Goal: Obtain resource: Download file/media

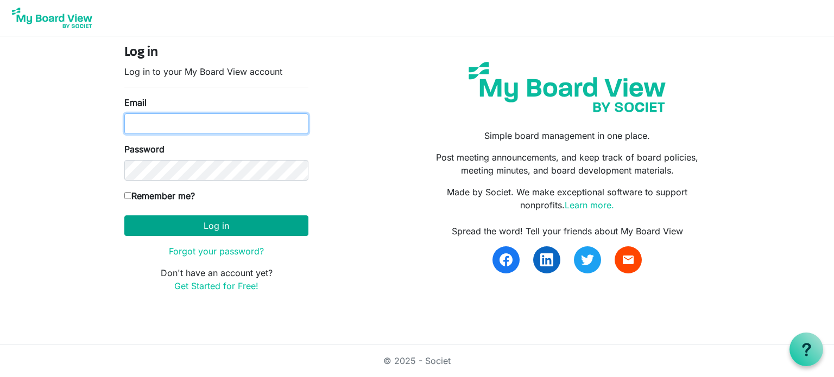
type input "[PERSON_NAME][EMAIL_ADDRESS][DOMAIN_NAME]"
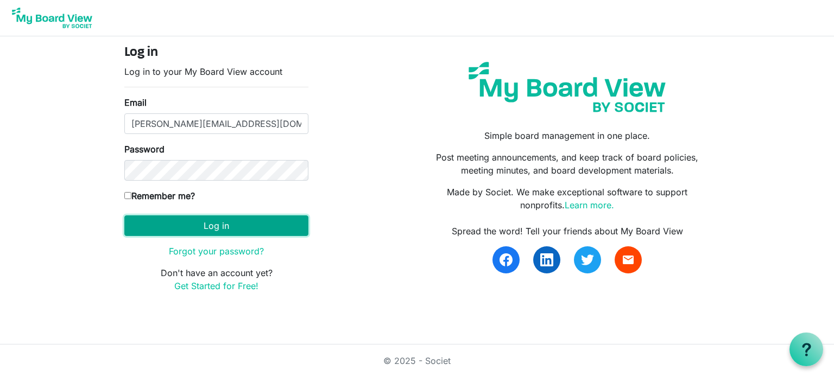
click at [205, 224] on button "Log in" at bounding box center [216, 226] width 184 height 21
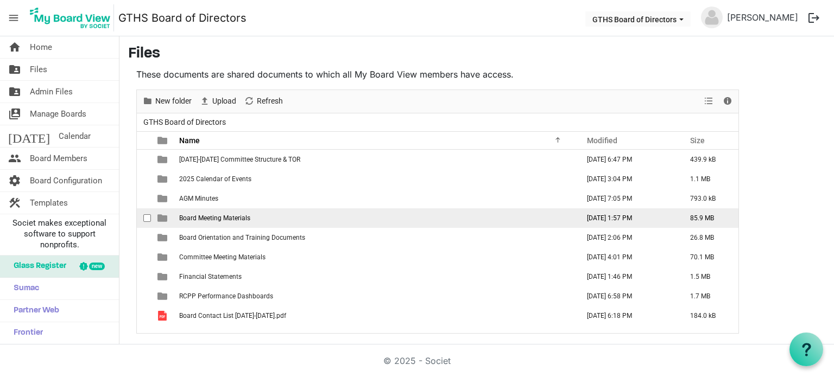
click at [210, 219] on span "Board Meeting Materials" at bounding box center [214, 219] width 71 height 8
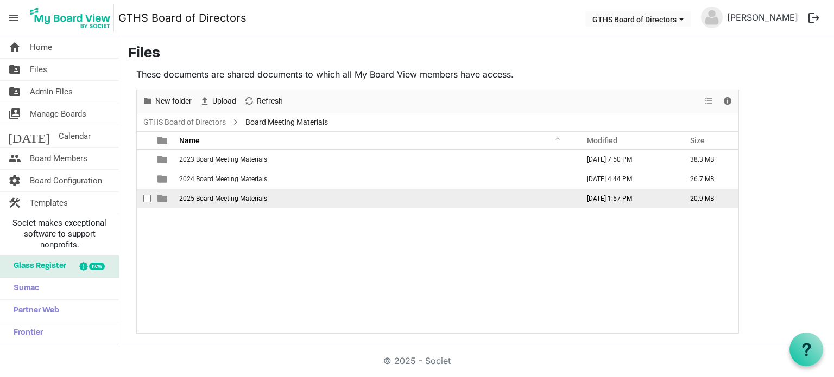
click at [211, 198] on span "2025 Board Meeting Materials" at bounding box center [223, 199] width 88 height 8
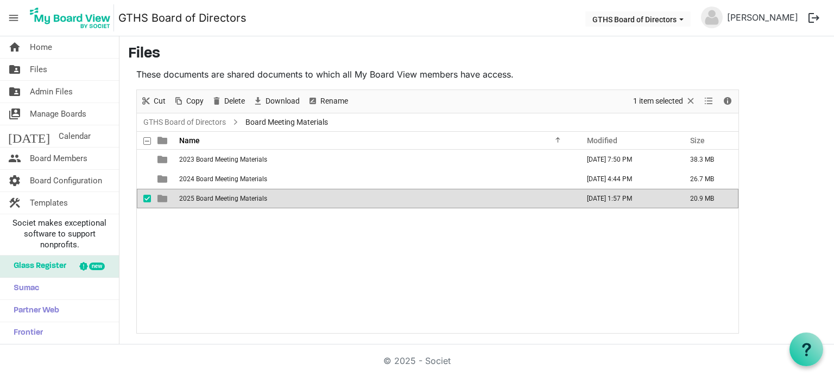
click at [211, 198] on span "2025 Board Meeting Materials" at bounding box center [223, 199] width 88 height 8
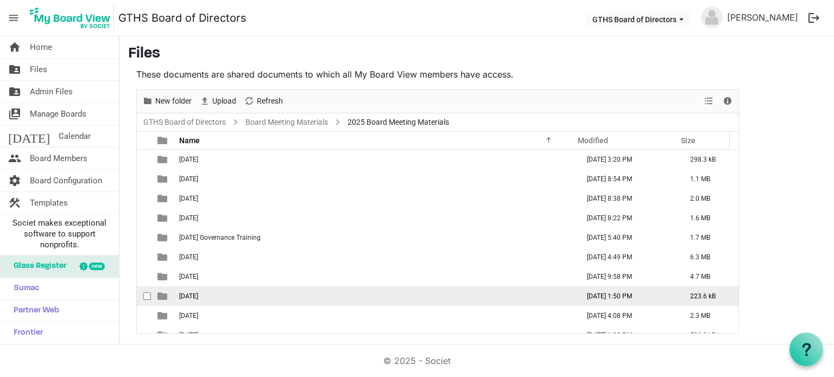
click at [198, 293] on span "07.17.2025" at bounding box center [188, 297] width 19 height 8
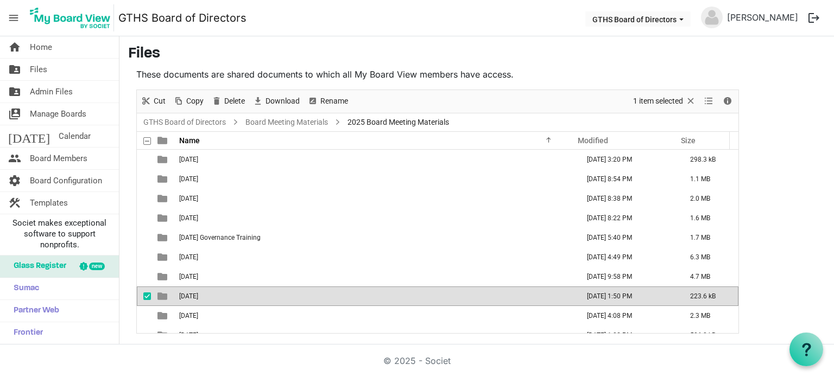
click at [198, 293] on span "07.17.2025" at bounding box center [188, 297] width 19 height 8
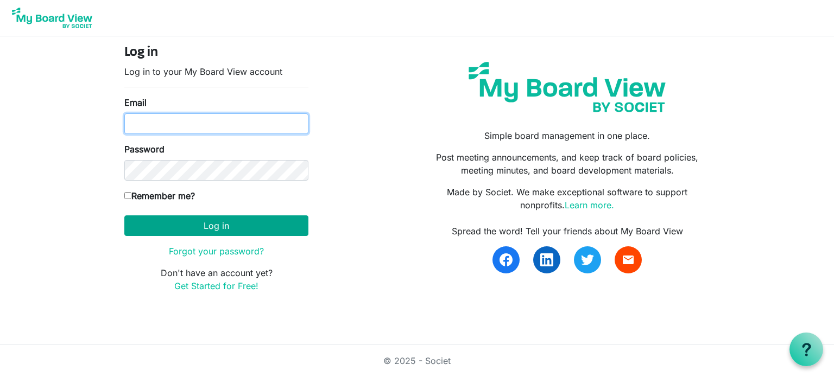
type input "[PERSON_NAME][EMAIL_ADDRESS][DOMAIN_NAME]"
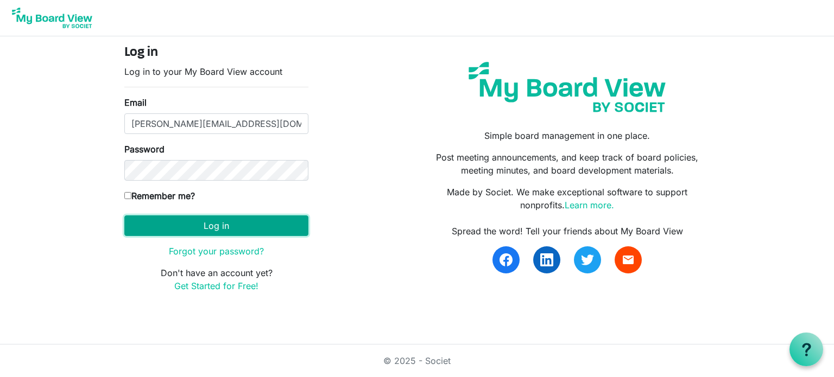
click at [241, 229] on button "Log in" at bounding box center [216, 226] width 184 height 21
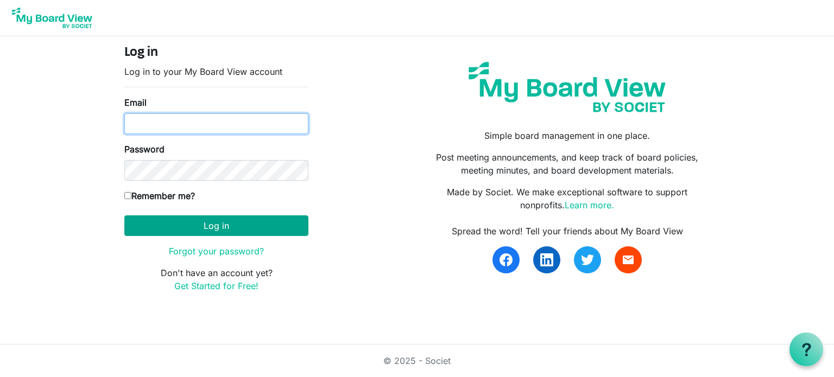
type input "[PERSON_NAME][EMAIL_ADDRESS][DOMAIN_NAME]"
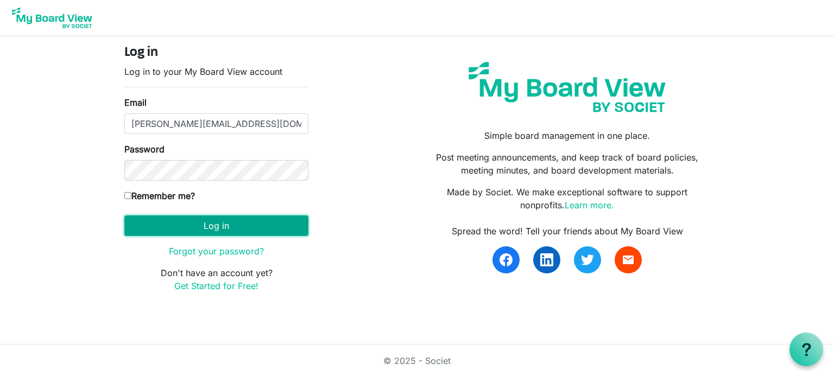
click at [213, 220] on button "Log in" at bounding box center [216, 226] width 184 height 21
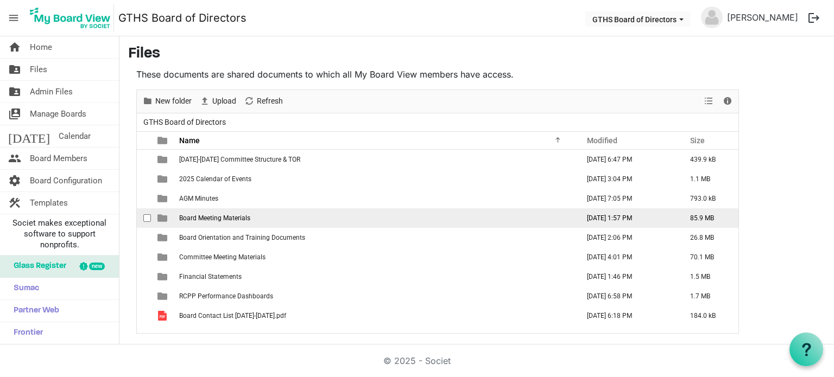
click at [214, 215] on span "Board Meeting Materials" at bounding box center [214, 219] width 71 height 8
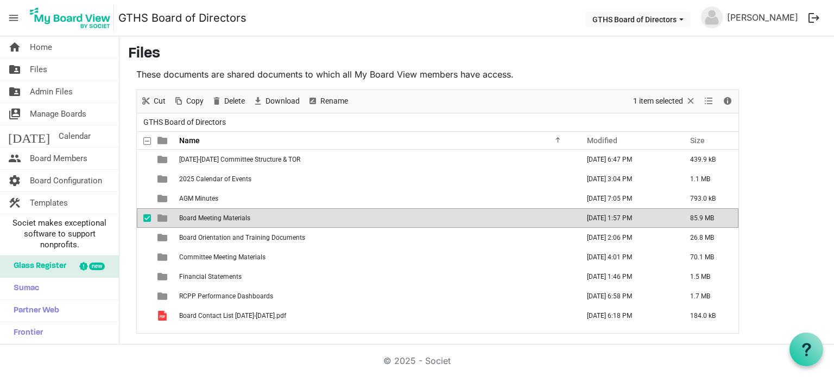
click at [214, 215] on span "Board Meeting Materials" at bounding box center [214, 219] width 71 height 8
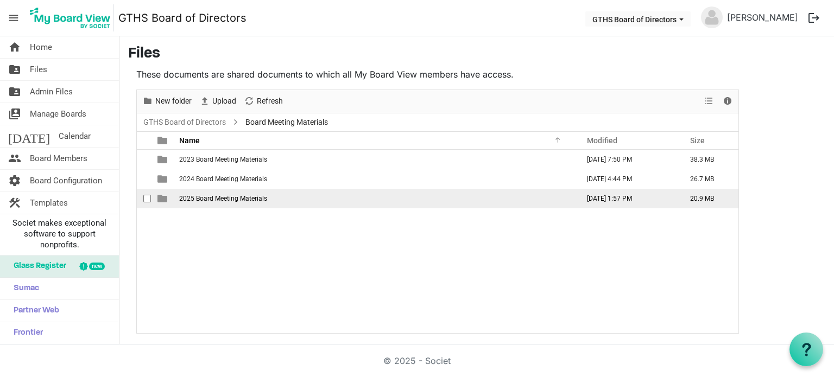
click at [209, 197] on span "2025 Board Meeting Materials" at bounding box center [223, 199] width 88 height 8
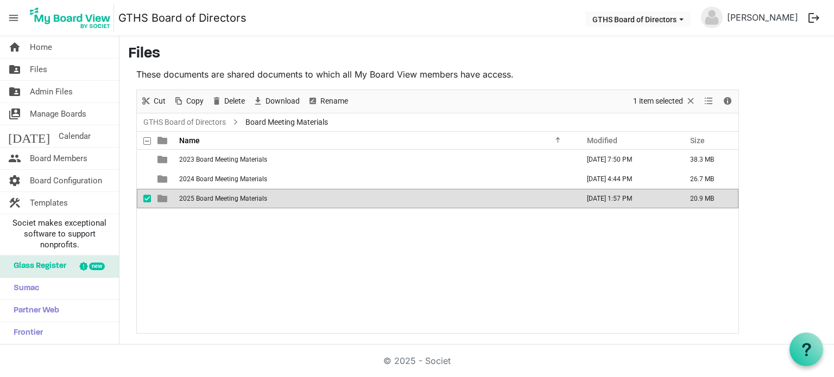
click at [209, 197] on span "2025 Board Meeting Materials" at bounding box center [223, 199] width 88 height 8
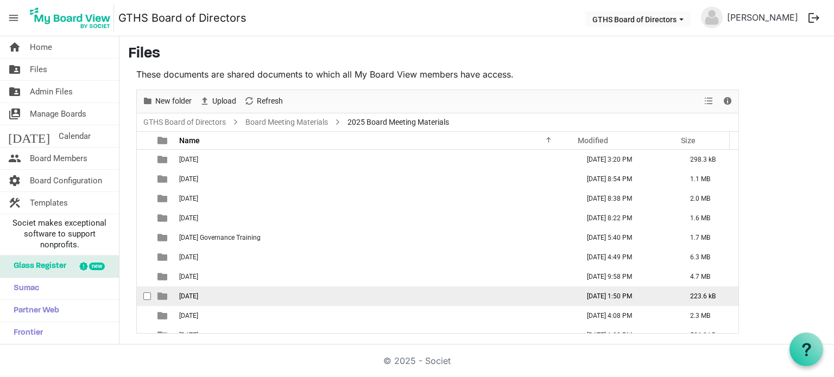
scroll to position [31, 0]
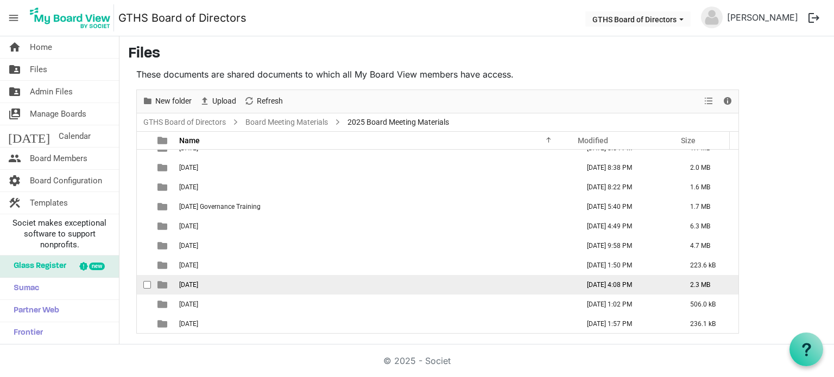
click at [188, 283] on span "08.06.2025" at bounding box center [188, 285] width 19 height 8
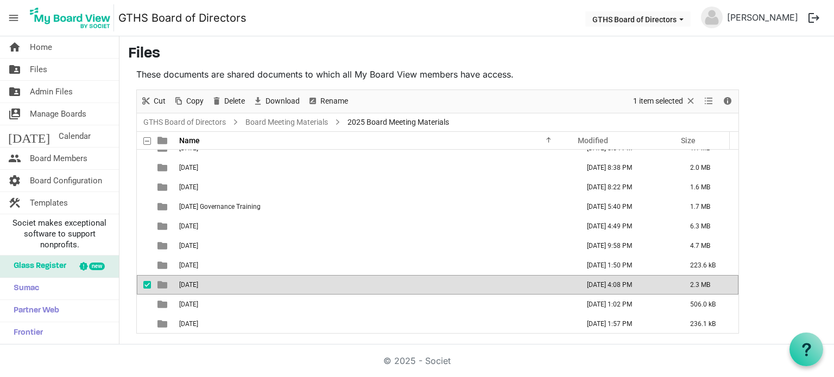
click at [188, 283] on span "08.06.2025" at bounding box center [188, 285] width 19 height 8
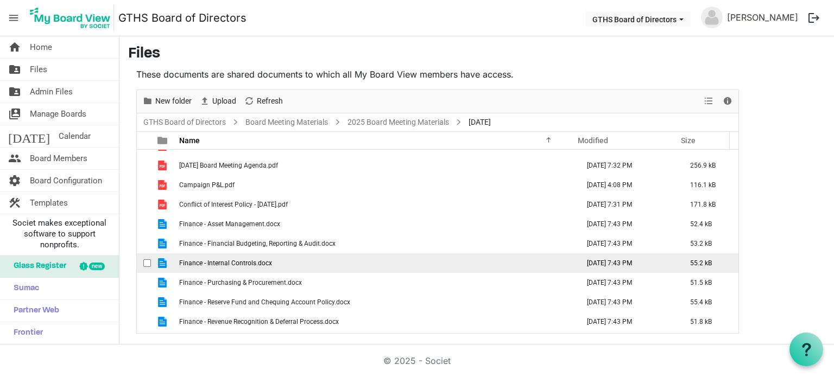
scroll to position [0, 0]
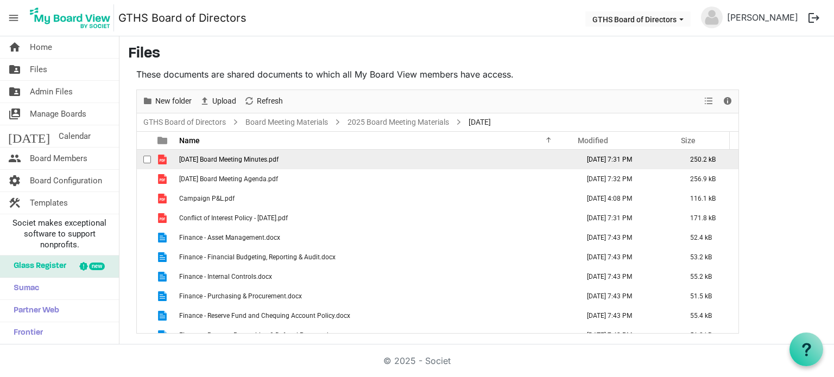
click at [241, 156] on span "2025.05.01 Board Meeting Minutes.pdf" at bounding box center [228, 160] width 99 height 8
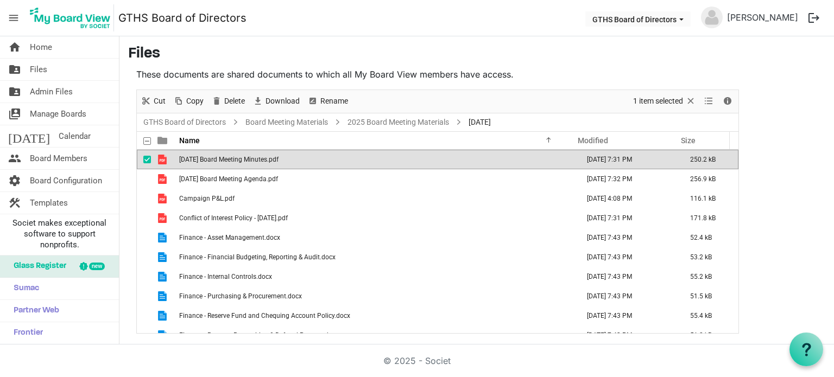
click at [241, 156] on span "2025.05.01 Board Meeting Minutes.pdf" at bounding box center [228, 160] width 99 height 8
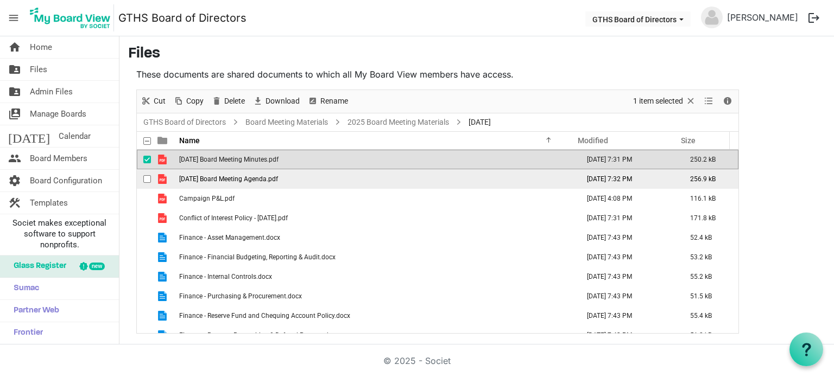
click at [242, 180] on span "2025.08.06 Board Meeting Agenda.pdf" at bounding box center [228, 179] width 99 height 8
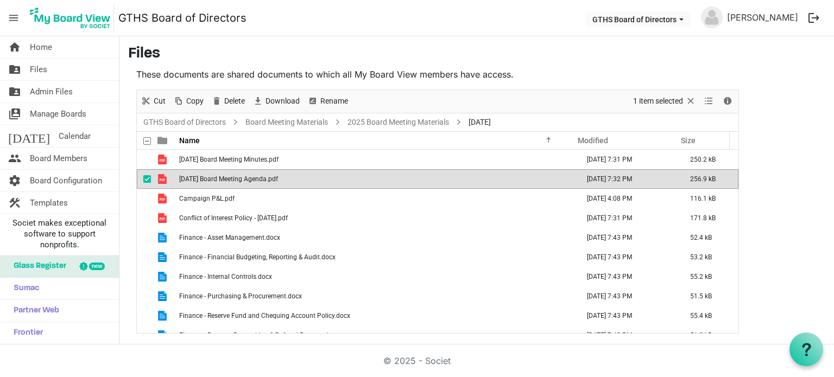
click at [242, 180] on span "2025.08.06 Board Meeting Agenda.pdf" at bounding box center [228, 179] width 99 height 8
